Goal: Task Accomplishment & Management: Complete application form

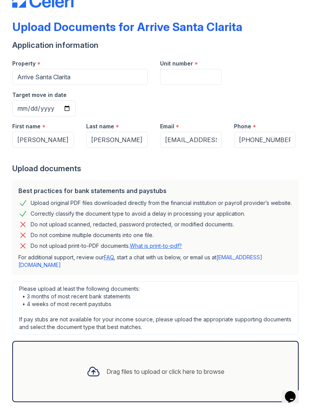
scroll to position [24, 0]
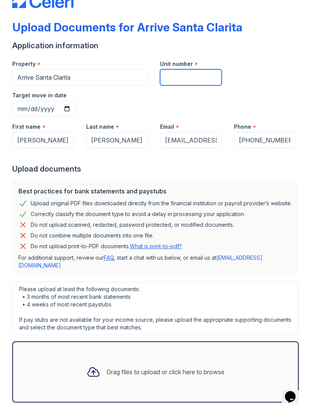
click at [183, 75] on input "Unit number" at bounding box center [191, 77] width 62 height 16
type input "252"
click at [76, 101] on input "Target move in date" at bounding box center [44, 109] width 64 height 16
type input "[DATE]"
click at [91, 365] on icon at bounding box center [93, 372] width 14 height 14
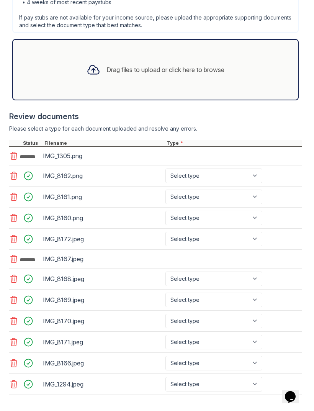
scroll to position [323, 0]
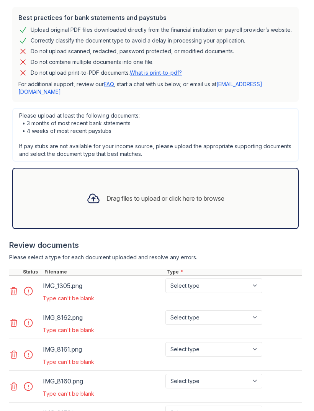
scroll to position [300, 0]
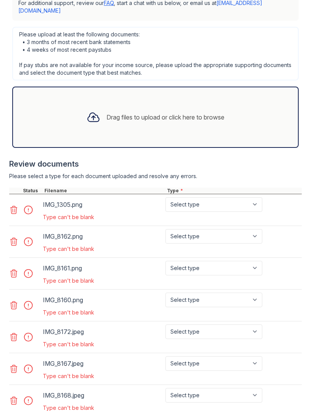
click at [49, 213] on div "Type can't be blank" at bounding box center [153, 217] width 221 height 8
click at [258, 197] on select "Select type Paystub Bank Statement Offer Letter Tax Documents Benefit Award Let…" at bounding box center [213, 204] width 97 height 15
click at [55, 198] on div "IMG_1305.png" at bounding box center [102, 204] width 119 height 12
click at [62, 198] on div "IMG_1305.png" at bounding box center [102, 204] width 119 height 12
click at [73, 198] on div "IMG_1305.png" at bounding box center [102, 204] width 119 height 12
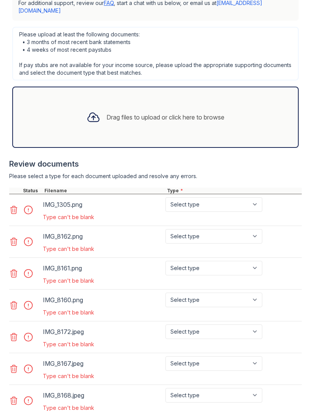
click at [262, 197] on select "Select type Paystub Bank Statement Offer Letter Tax Documents Benefit Award Let…" at bounding box center [213, 204] width 97 height 15
select select "paystub"
click at [256, 229] on select "Select type Paystub Bank Statement Offer Letter Tax Documents Benefit Award Let…" at bounding box center [213, 236] width 97 height 15
click at [250, 229] on select "Select type Paystub Bank Statement Offer Letter Tax Documents Benefit Award Let…" at bounding box center [213, 236] width 97 height 15
select select "paystub"
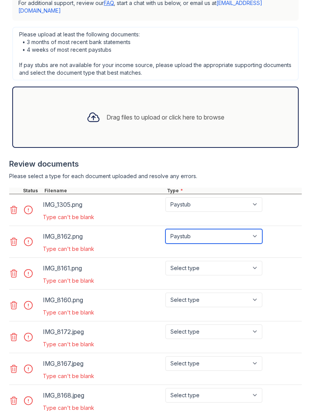
click at [262, 229] on select "Select type Paystub Bank Statement Offer Letter Tax Documents Benefit Award Let…" at bounding box center [213, 236] width 97 height 15
click at [13, 206] on icon at bounding box center [14, 210] width 7 height 8
click at [14, 205] on icon at bounding box center [13, 209] width 9 height 9
click at [16, 206] on icon at bounding box center [14, 210] width 7 height 8
click at [15, 205] on icon at bounding box center [13, 209] width 9 height 9
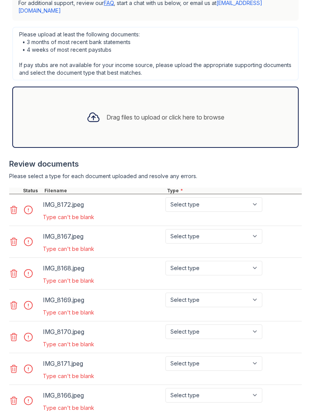
click at [15, 205] on icon at bounding box center [13, 209] width 9 height 9
click at [13, 205] on icon at bounding box center [13, 209] width 9 height 9
click at [17, 205] on icon at bounding box center [13, 209] width 9 height 9
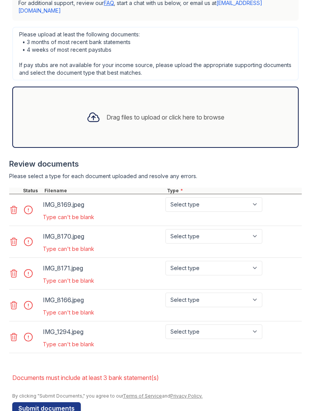
scroll to position [280, 0]
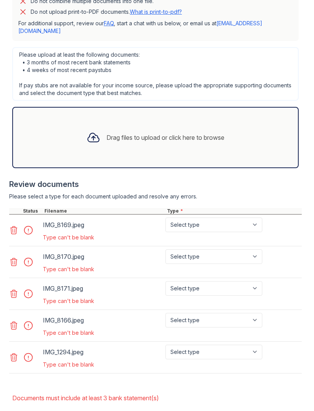
click at [15, 208] on div at bounding box center [15, 211] width 12 height 6
click at [15, 226] on icon at bounding box center [14, 230] width 7 height 8
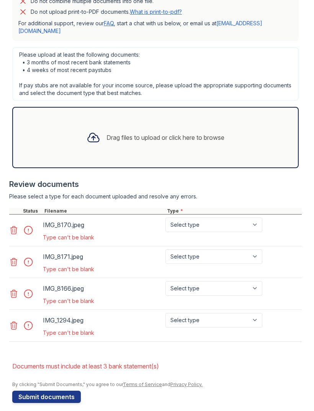
scroll to position [248, 0]
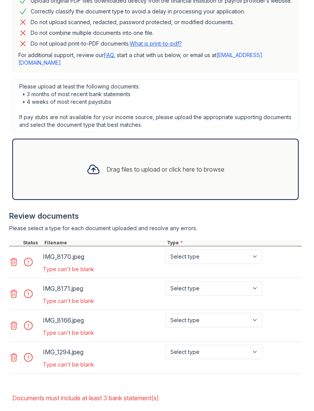
click at [14, 232] on div at bounding box center [155, 236] width 292 height 8
click at [15, 232] on div at bounding box center [155, 236] width 292 height 8
click at [16, 257] on icon at bounding box center [13, 261] width 9 height 9
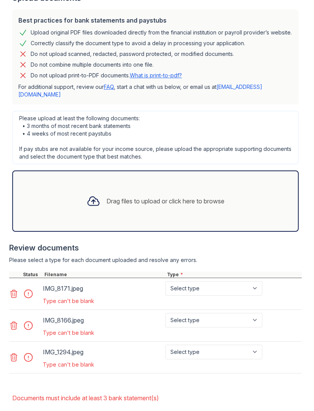
click at [11, 289] on icon at bounding box center [13, 293] width 9 height 9
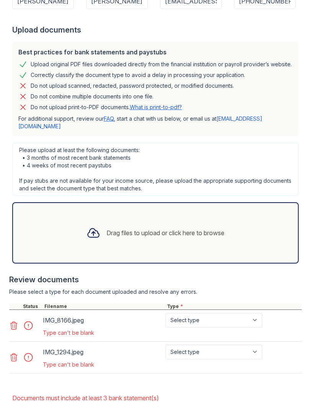
click at [18, 313] on div at bounding box center [25, 325] width 32 height 25
click at [10, 321] on icon at bounding box center [13, 325] width 9 height 9
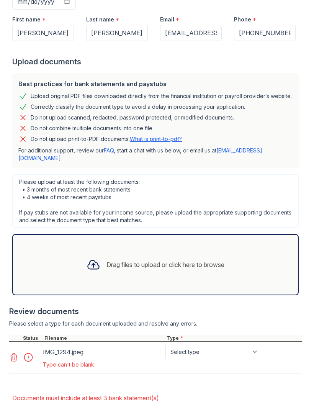
click at [10, 352] on icon at bounding box center [13, 356] width 9 height 9
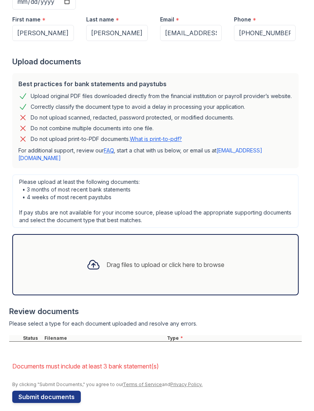
scroll to position [121, 0]
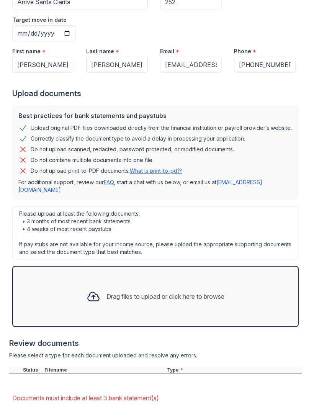
click at [90, 289] on icon at bounding box center [93, 296] width 14 height 14
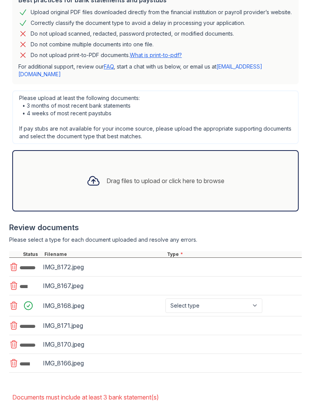
scroll to position [236, 0]
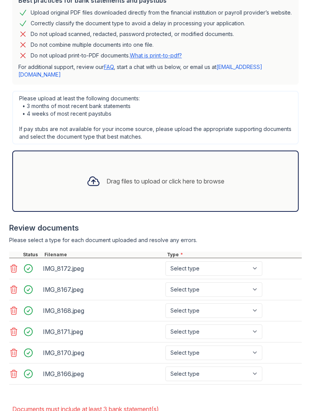
click at [245, 261] on select "Select type Paystub Bank Statement Offer Letter Tax Documents Benefit Award Let…" at bounding box center [213, 268] width 97 height 15
select select "other"
click at [261, 282] on select "Select type Paystub Bank Statement Offer Letter Tax Documents Benefit Award Let…" at bounding box center [213, 289] width 97 height 15
select select "other"
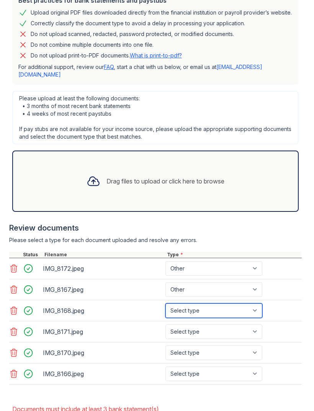
click at [260, 303] on select "Select type Paystub Bank Statement Offer Letter Tax Documents Benefit Award Let…" at bounding box center [213, 310] width 97 height 15
select select "other"
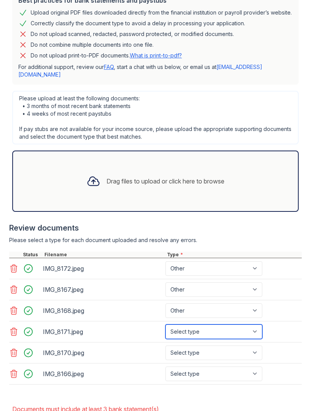
click at [257, 324] on select "Select type Paystub Bank Statement Offer Letter Tax Documents Benefit Award Let…" at bounding box center [213, 331] width 97 height 15
click at [255, 324] on select "Select type Paystub Bank Statement Offer Letter Tax Documents Benefit Award Let…" at bounding box center [213, 331] width 97 height 15
select select "other"
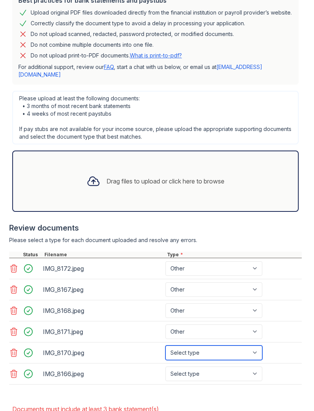
click at [261, 345] on select "Select type Paystub Bank Statement Offer Letter Tax Documents Benefit Award Let…" at bounding box center [213, 352] width 97 height 15
select select "other"
click at [253, 366] on select "Select type Paystub Bank Statement Offer Letter Tax Documents Benefit Award Let…" at bounding box center [213, 373] width 97 height 15
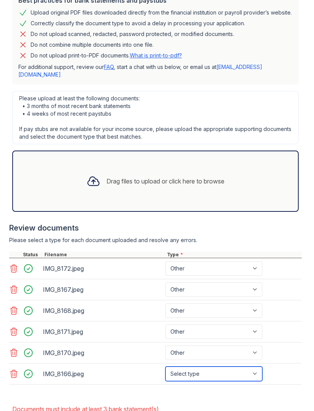
select select "other"
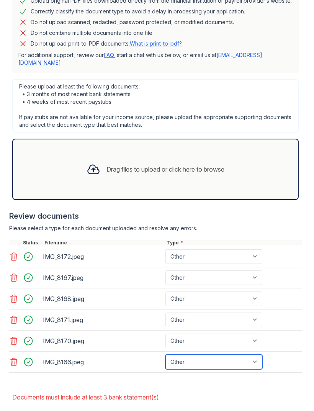
scroll to position [247, 0]
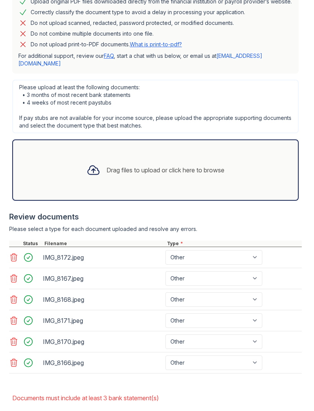
click at [134, 165] on div "Drag files to upload or click here to browse" at bounding box center [165, 169] width 118 height 9
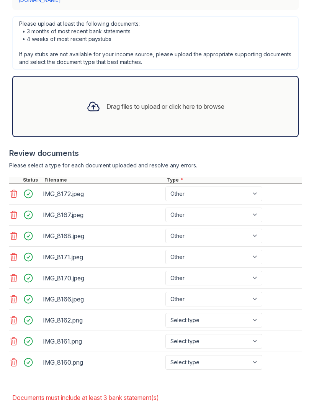
scroll to position [310, 0]
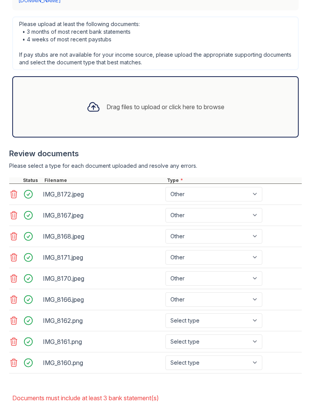
click at [246, 313] on select "Select type Paystub Bank Statement Offer Letter Tax Documents Benefit Award Let…" at bounding box center [213, 320] width 97 height 15
select select "paystub"
click at [244, 334] on select "Select type Paystub Bank Statement Offer Letter Tax Documents Benefit Award Let…" at bounding box center [213, 341] width 97 height 15
select select "paystub"
click at [236, 355] on select "Select type Paystub Bank Statement Offer Letter Tax Documents Benefit Award Let…" at bounding box center [213, 362] width 97 height 15
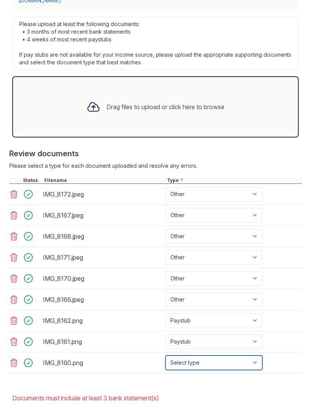
select select "paystub"
click at [218, 102] on div "Drag files to upload or click here to browse" at bounding box center [165, 106] width 118 height 9
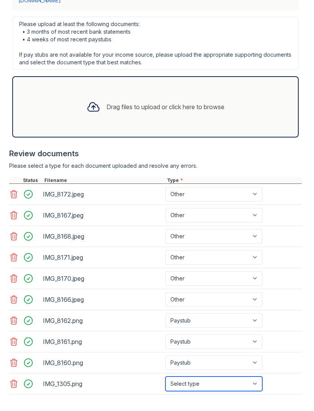
click at [239, 376] on select "Select type Paystub Bank Statement Offer Letter Tax Documents Benefit Award Let…" at bounding box center [213, 383] width 97 height 15
select select "other"
click at [99, 97] on div at bounding box center [93, 107] width 20 height 20
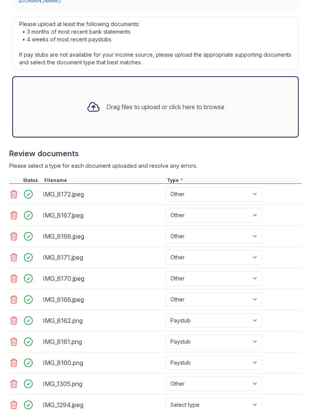
click at [256, 397] on select "Select type Paystub Bank Statement Offer Letter Tax Documents Benefit Award Let…" at bounding box center [213, 404] width 97 height 15
select select "paystub"
click at [189, 102] on div "Drag files to upload or click here to browse" at bounding box center [165, 106] width 118 height 9
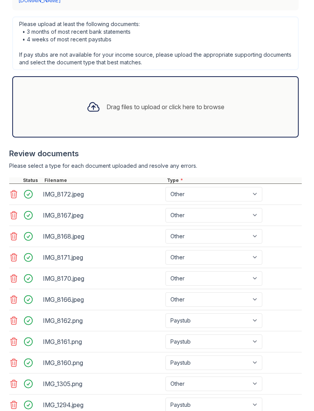
select select "paystub"
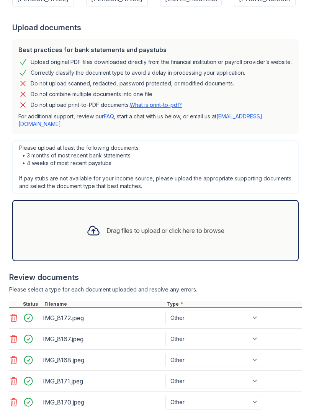
scroll to position [179, 0]
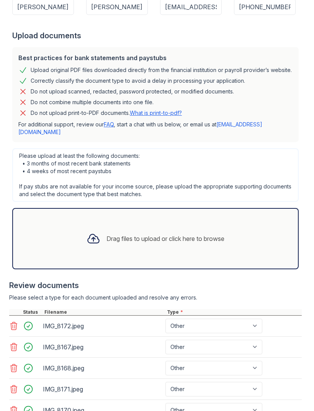
click at [83, 228] on div at bounding box center [93, 238] width 20 height 20
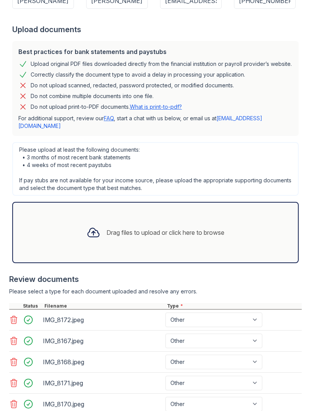
scroll to position [251, 0]
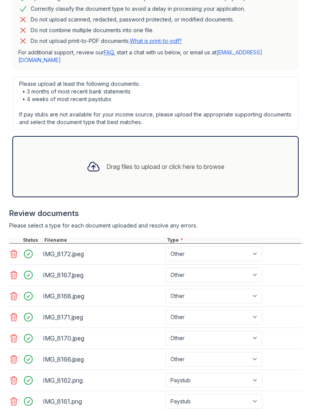
click at [88, 156] on div at bounding box center [93, 166] width 20 height 20
click at [88, 160] on icon at bounding box center [93, 167] width 14 height 14
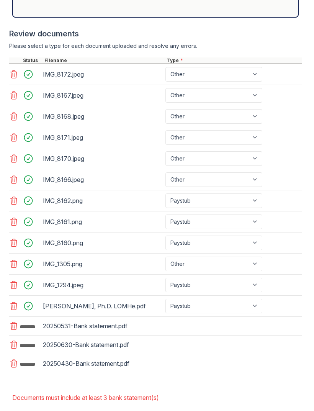
scroll to position [430, 0]
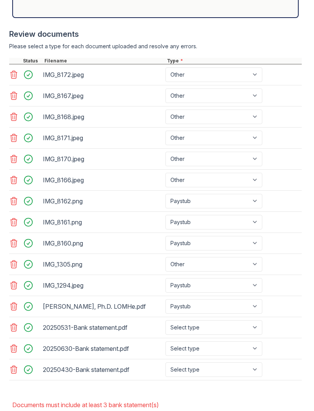
click at [255, 320] on select "Select type Paystub Bank Statement Offer Letter Tax Documents Benefit Award Let…" at bounding box center [213, 327] width 97 height 15
select select "bank_statement"
click at [250, 341] on select "Select type Paystub Bank Statement Offer Letter Tax Documents Benefit Award Let…" at bounding box center [213, 348] width 97 height 15
select select "bank_statement"
click at [248, 362] on select "Select type Paystub Bank Statement Offer Letter Tax Documents Benefit Award Let…" at bounding box center [213, 369] width 97 height 15
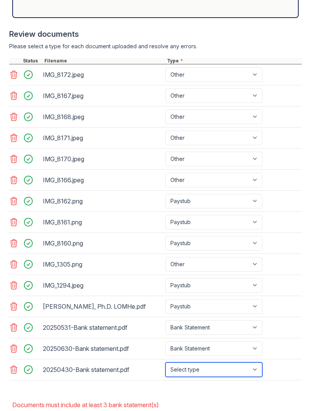
select select "bank_statement"
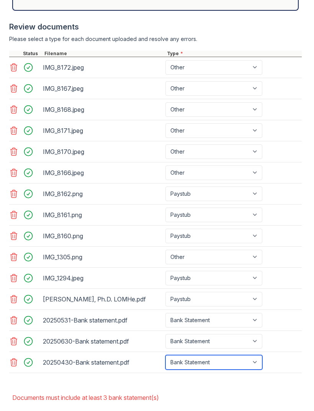
scroll to position [437, 0]
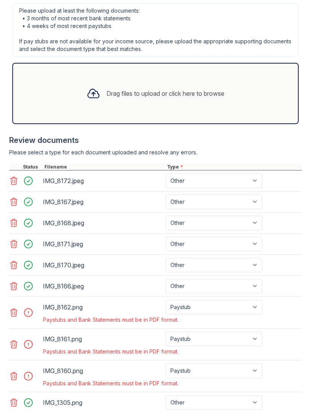
scroll to position [334, 0]
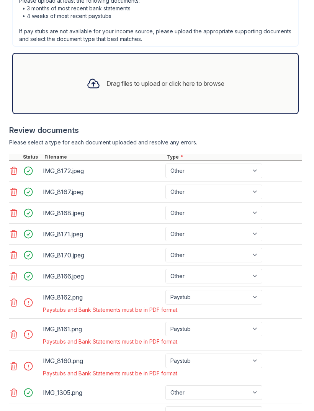
click at [54, 291] on div "IMG_8162.png" at bounding box center [102, 297] width 119 height 12
click at [66, 291] on div "IMG_8162.png" at bounding box center [102, 297] width 119 height 12
click at [260, 290] on select "Paystub Bank Statement Offer Letter Tax Documents Benefit Award Letter Investme…" at bounding box center [213, 297] width 97 height 15
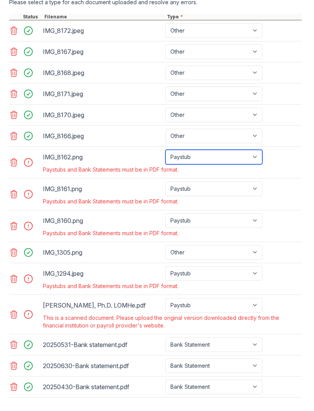
scroll to position [473, 0]
click at [14, 310] on icon at bounding box center [13, 314] width 9 height 9
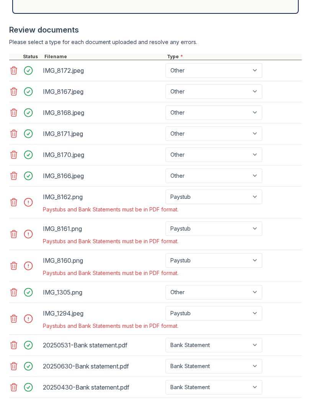
click at [52, 307] on div "IMG_1294.jpeg" at bounding box center [102, 313] width 119 height 12
click at [49, 307] on div "IMG_1294.jpeg" at bounding box center [102, 313] width 119 height 12
click at [166, 306] on select "Paystub Bank Statement Offer Letter Tax Documents Benefit Award Letter Investme…" at bounding box center [213, 313] width 97 height 15
select select "other"
click at [182, 253] on select "Paystub Bank Statement Offer Letter Tax Documents Benefit Award Letter Investme…" at bounding box center [213, 260] width 97 height 15
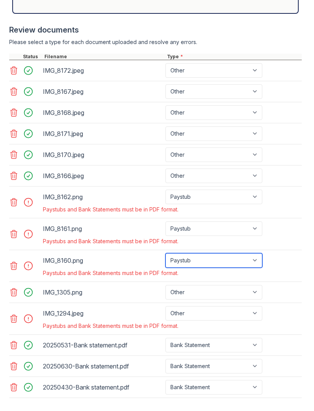
select select "other"
click at [189, 221] on select "Paystub Bank Statement Offer Letter Tax Documents Benefit Award Letter Investme…" at bounding box center [213, 228] width 97 height 15
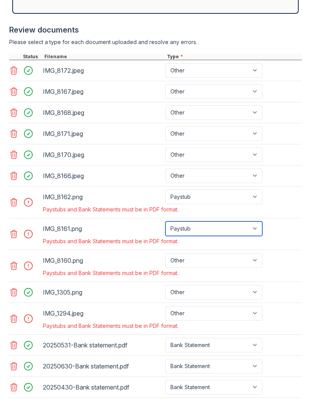
select select "other"
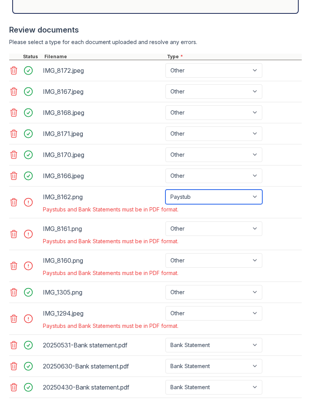
click at [187, 189] on select "Paystub Bank Statement Offer Letter Tax Documents Benefit Award Letter Investme…" at bounding box center [213, 196] width 97 height 15
select select "other"
